Goal: Task Accomplishment & Management: Use online tool/utility

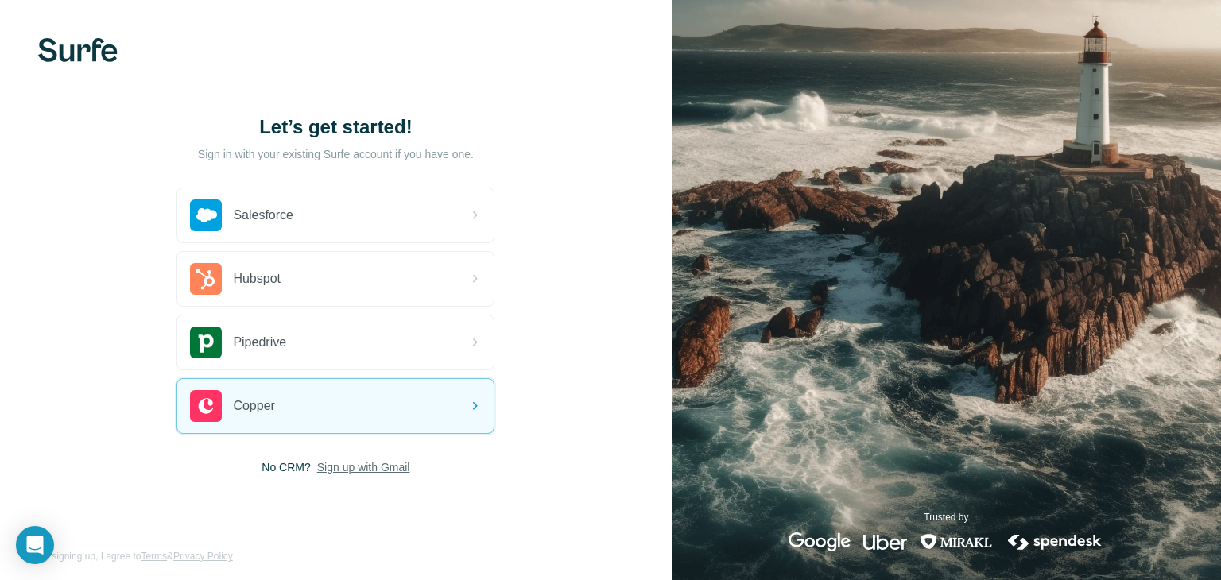
click at [379, 466] on span "Sign up with Gmail" at bounding box center [363, 467] width 93 height 16
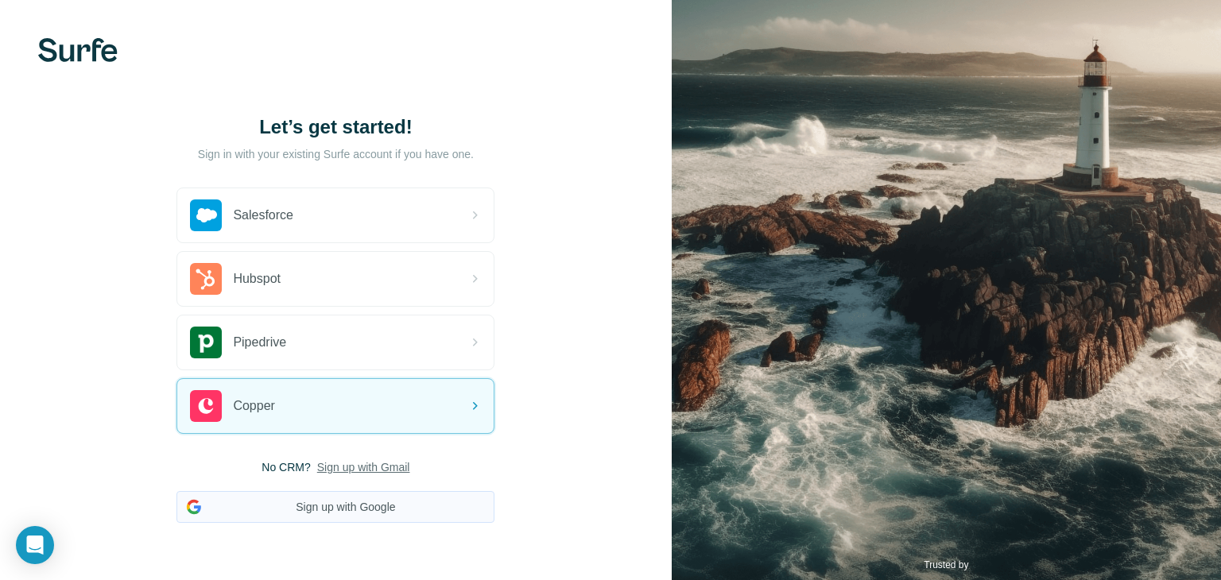
click at [367, 510] on button "Sign up with Google" at bounding box center [335, 507] width 318 height 32
